Goal: Find specific page/section: Find specific page/section

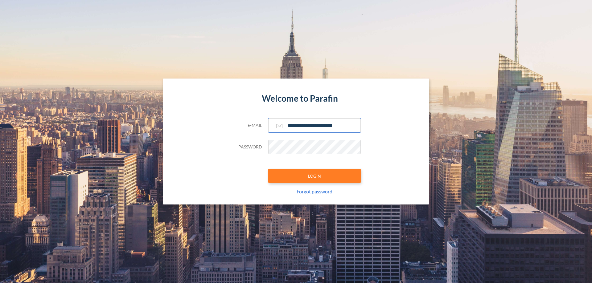
type input "**********"
click at [314, 176] on button "LOGIN" at bounding box center [314, 176] width 92 height 14
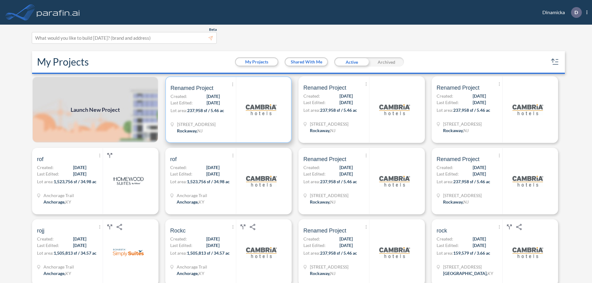
scroll to position [2, 0]
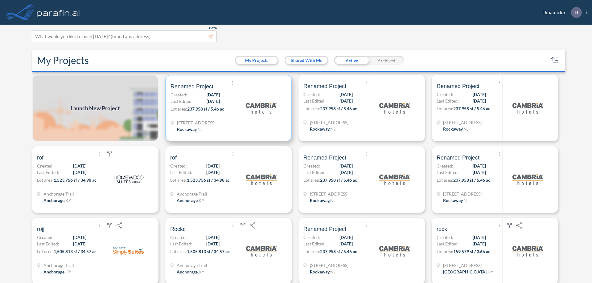
click at [227, 108] on p "Lot area: 237,958 sf / 5.46 ac" at bounding box center [203, 110] width 65 height 9
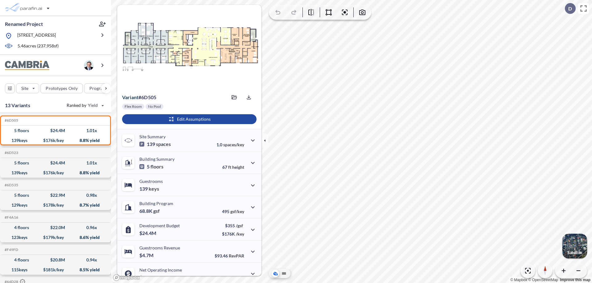
scroll to position [31, 0]
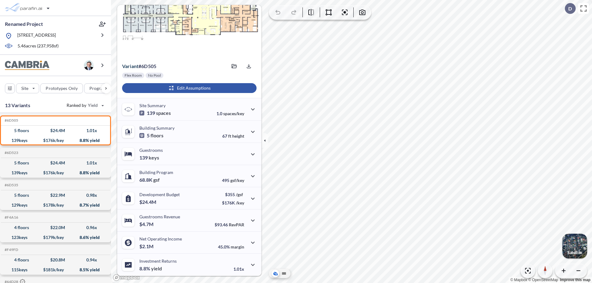
click at [188, 88] on div "button" at bounding box center [189, 88] width 134 height 10
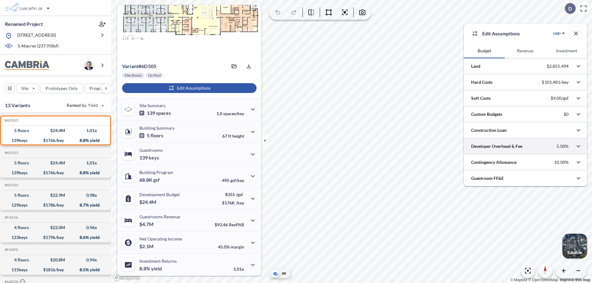
click at [525, 146] on div at bounding box center [525, 146] width 123 height 16
